Goal: Task Accomplishment & Management: Use online tool/utility

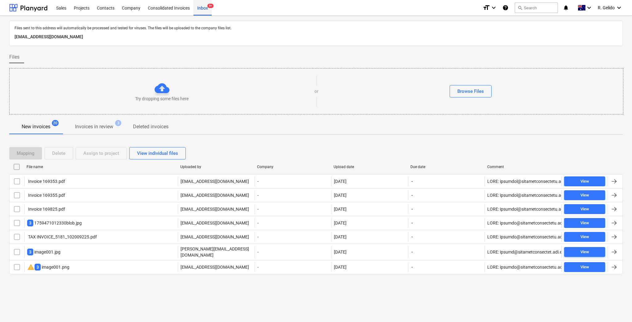
click at [206, 10] on div "Inbox 9+" at bounding box center [202, 8] width 18 height 16
click at [175, 9] on div "Consolidated Invoices" at bounding box center [168, 8] width 49 height 16
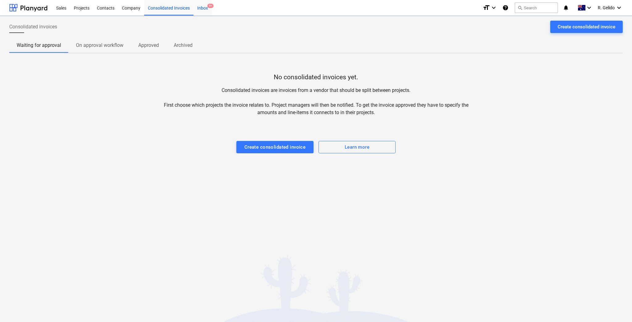
click at [201, 10] on div "Inbox 9+" at bounding box center [202, 8] width 18 height 16
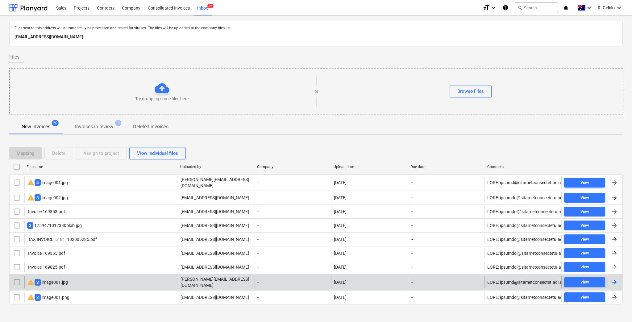
click at [97, 277] on div "warning 3 image001.jpg" at bounding box center [100, 282] width 153 height 12
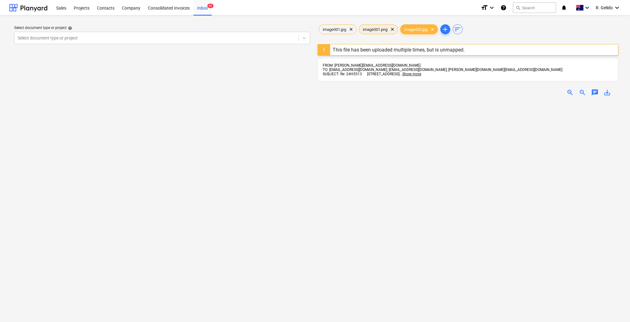
click at [380, 29] on span "image001.png" at bounding box center [375, 29] width 32 height 5
click at [340, 30] on span "image001.jpg" at bounding box center [334, 29] width 31 height 5
click at [371, 29] on span "image001.png" at bounding box center [375, 29] width 32 height 5
click at [417, 30] on span "image002.jpg" at bounding box center [415, 29] width 31 height 5
click at [354, 74] on span "SUBJECT: Re: 24H5513 [STREET_ADDRESS]" at bounding box center [361, 74] width 77 height 4
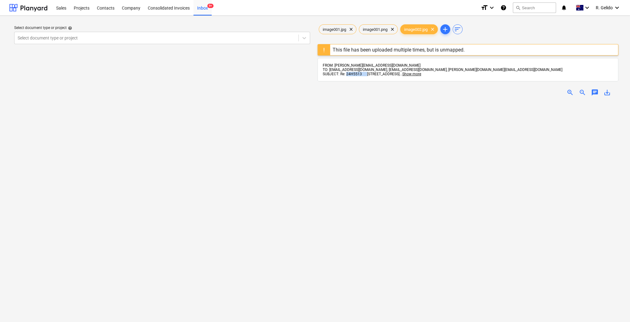
click at [354, 74] on span "SUBJECT: Re: 24H5513 [STREET_ADDRESS]" at bounding box center [361, 74] width 77 height 4
copy span "24H5513"
click at [206, 8] on div "Inbox 9+" at bounding box center [202, 8] width 18 height 16
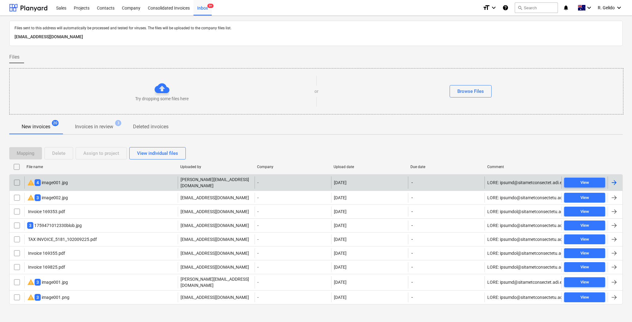
click at [91, 183] on div "warning 4 image001.jpg" at bounding box center [100, 182] width 153 height 12
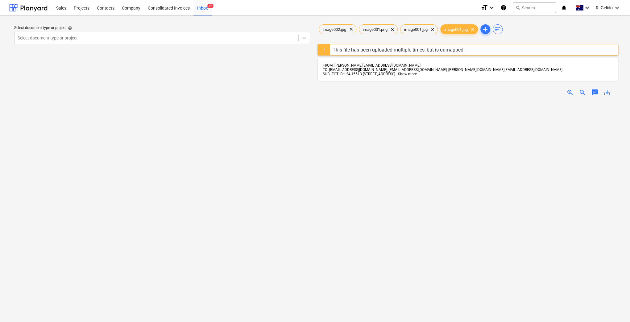
click at [417, 73] on span "Show more" at bounding box center [407, 74] width 19 height 4
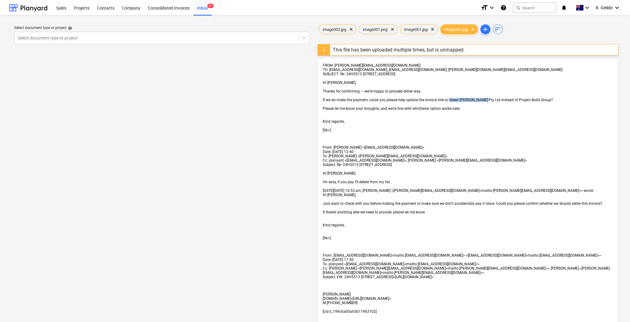
drag, startPoint x: 451, startPoint y: 100, endPoint x: 482, endPoint y: 102, distance: 30.6
click at [482, 102] on span "If we do make the payment, could you please help update the invoice title to Gr…" at bounding box center [438, 100] width 230 height 4
drag, startPoint x: 336, startPoint y: 111, endPoint x: 366, endPoint y: 107, distance: 30.8
click at [366, 107] on span "Please let me know your thoughts, and we’re fine with whichever option works be…" at bounding box center [392, 108] width 138 height 4
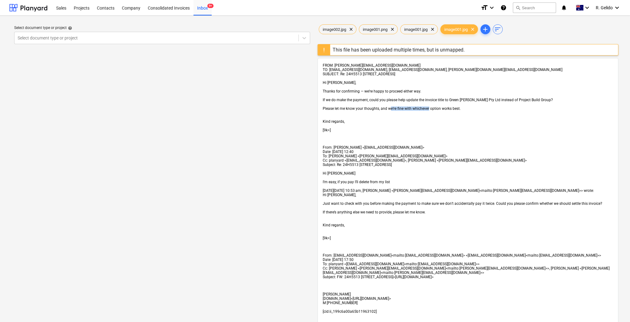
drag, startPoint x: 428, startPoint y: 107, endPoint x: 390, endPoint y: 111, distance: 37.8
click at [390, 111] on span "Please let me know your thoughts, and we’re fine with whichever option works be…" at bounding box center [392, 108] width 138 height 4
drag, startPoint x: 454, startPoint y: 99, endPoint x: 485, endPoint y: 100, distance: 31.2
click at [485, 100] on div "FROM: [PERSON_NAME][EMAIL_ADDRESS][DOMAIN_NAME] TO: [EMAIL_ADDRESS][DOMAIN_NAME…" at bounding box center [468, 276] width 290 height 427
click at [487, 100] on span "If we do make the payment, could you please help update the invoice title to Gr…" at bounding box center [438, 100] width 230 height 4
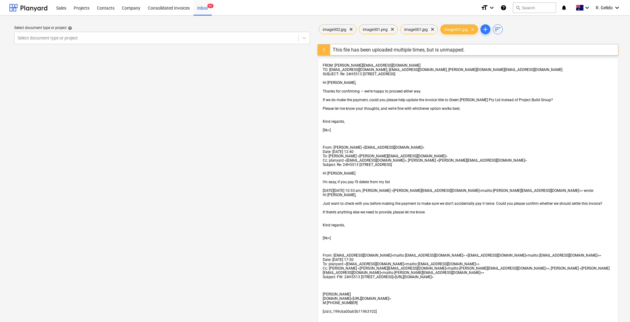
scroll to position [41, 0]
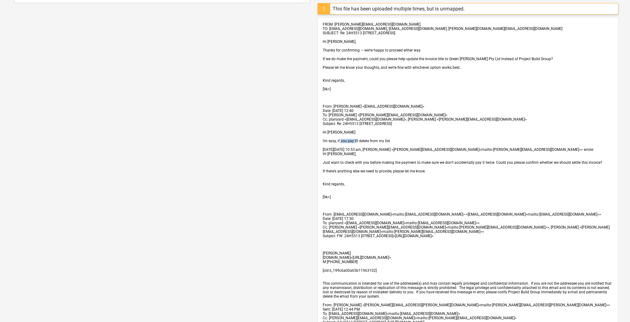
drag, startPoint x: 356, startPoint y: 142, endPoint x: 343, endPoint y: 143, distance: 13.3
click at [341, 143] on span "I’m easy, if you pay I’ll delete from my list" at bounding box center [356, 141] width 67 height 4
click at [361, 142] on span "I’m easy, if you pay I’ll delete from my list" at bounding box center [356, 141] width 67 height 4
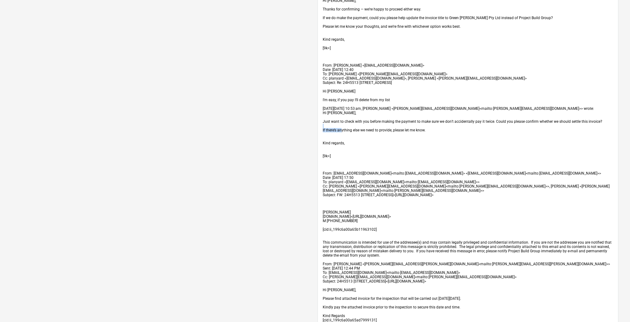
drag, startPoint x: 340, startPoint y: 134, endPoint x: 379, endPoint y: 131, distance: 38.4
click at [379, 131] on div "FROM: [PERSON_NAME][EMAIL_ADDRESS][DOMAIN_NAME] TO: [EMAIL_ADDRESS][DOMAIN_NAME…" at bounding box center [468, 194] width 290 height 427
click at [384, 132] on span "If there’s anything else we need to provide, please let me know." at bounding box center [374, 130] width 103 height 4
drag, startPoint x: 410, startPoint y: 134, endPoint x: 382, endPoint y: 134, distance: 28.1
click at [383, 132] on span "If there’s anything else we need to provide, please let me know." at bounding box center [374, 130] width 103 height 4
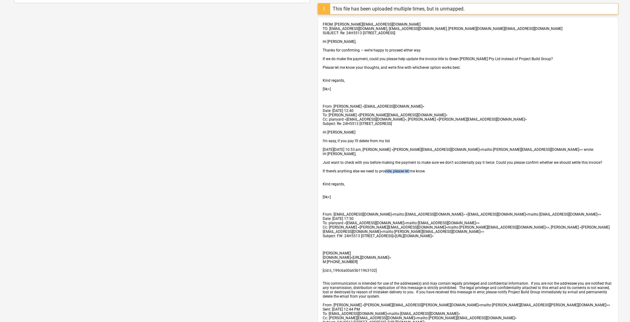
scroll to position [0, 0]
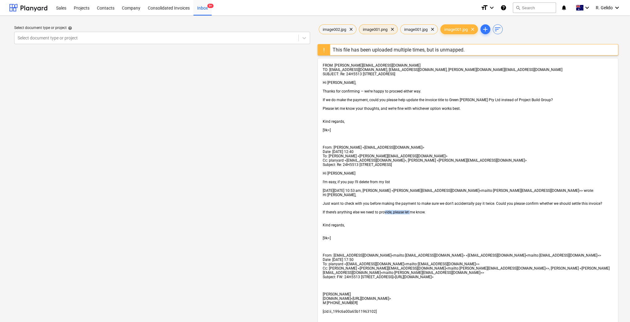
click at [385, 29] on span "image001.png" at bounding box center [375, 29] width 32 height 5
click at [343, 26] on div "image002.jpg clear" at bounding box center [338, 29] width 38 height 10
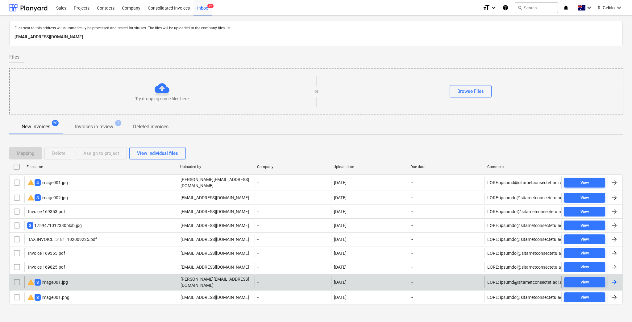
click at [92, 279] on div "warning 3 image001.jpg" at bounding box center [100, 282] width 153 height 12
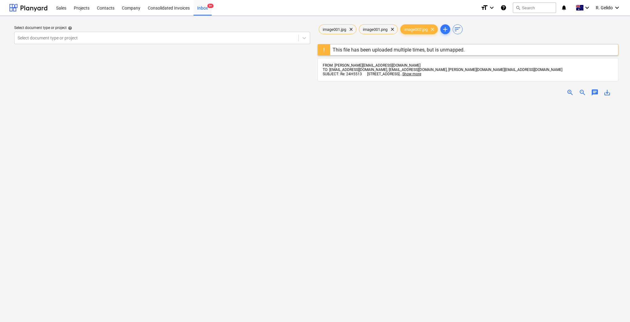
click at [92, 279] on div "Select document type or project help Select document type or project" at bounding box center [162, 215] width 306 height 388
click at [378, 24] on div "image001.png clear" at bounding box center [378, 29] width 39 height 10
click at [337, 30] on span "image001.jpg" at bounding box center [334, 29] width 31 height 5
click at [421, 72] on span "Show more" at bounding box center [411, 74] width 19 height 4
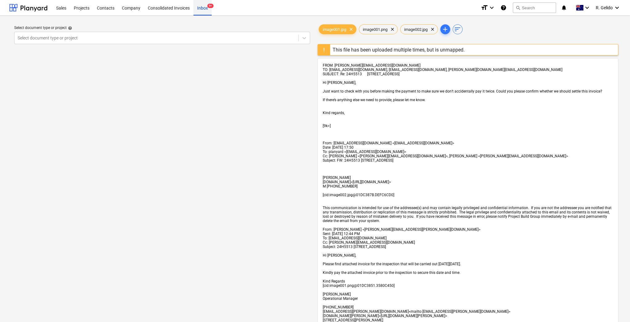
click at [208, 10] on div "Inbox 9+" at bounding box center [202, 8] width 18 height 16
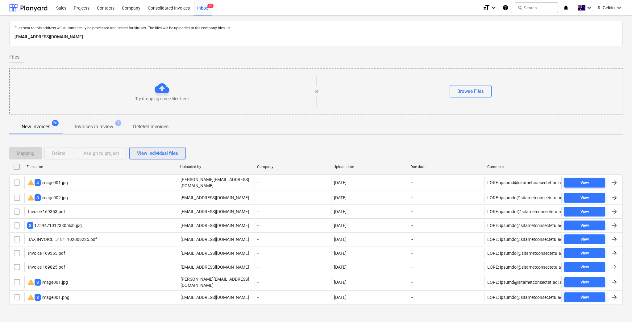
click at [152, 151] on div "View individual files" at bounding box center [157, 153] width 41 height 8
